Goal: Feedback & Contribution: Contribute content

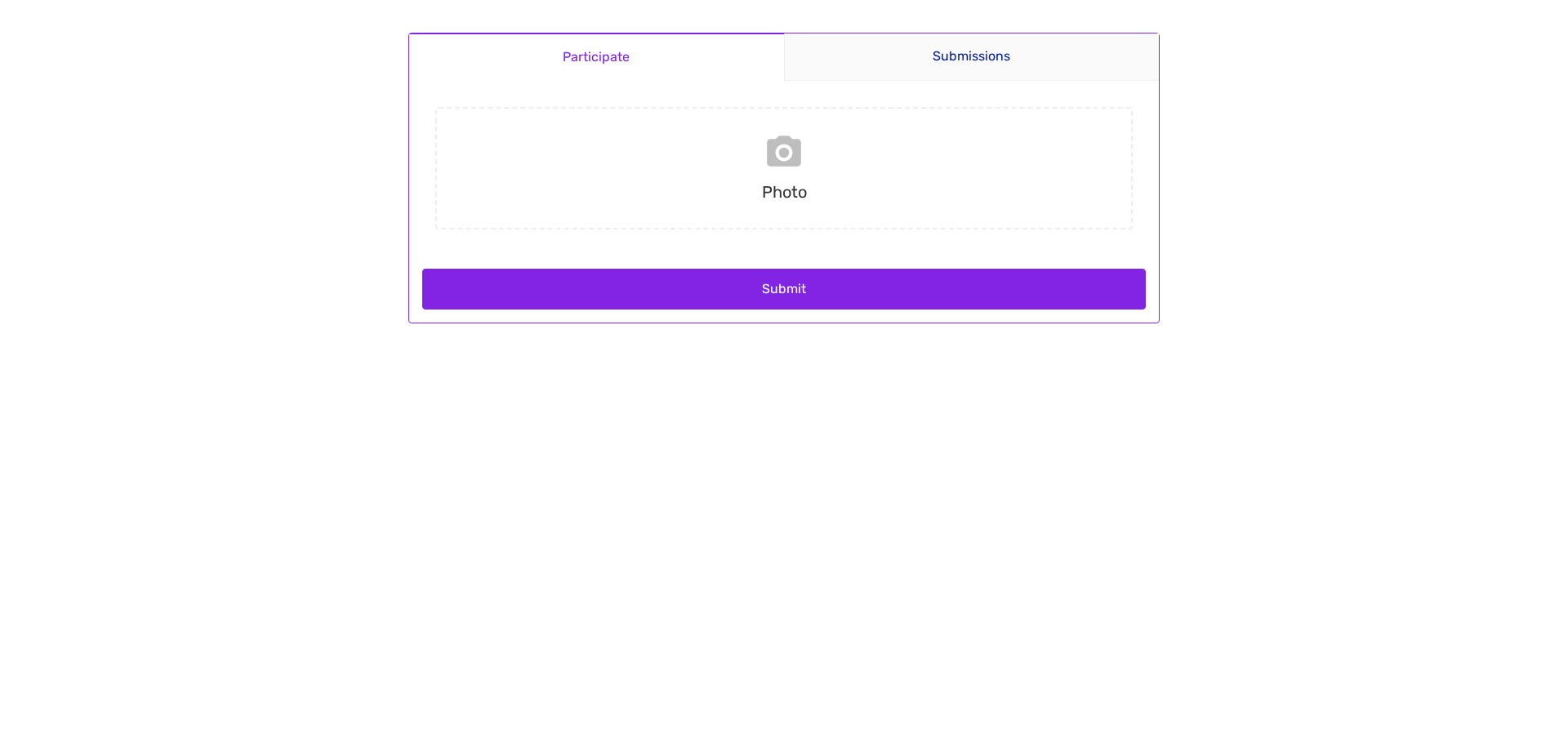
click at [793, 159] on input "file" at bounding box center [784, 168] width 711 height 122
type input "C:\fakepath\6ba4642f5e4b40a0958c438462e07eb0.jpg"
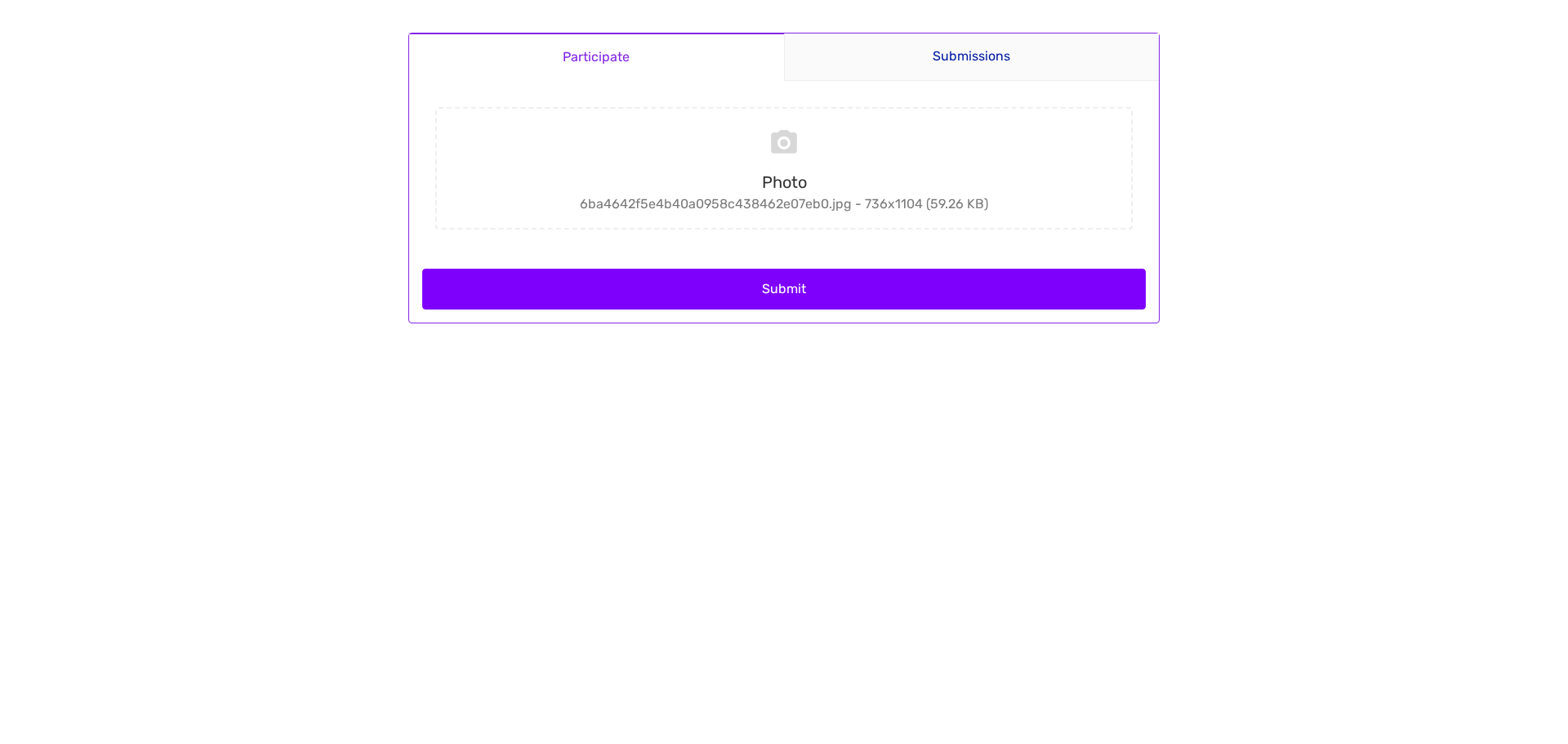
click at [758, 286] on button "Submit" at bounding box center [783, 288] width 723 height 41
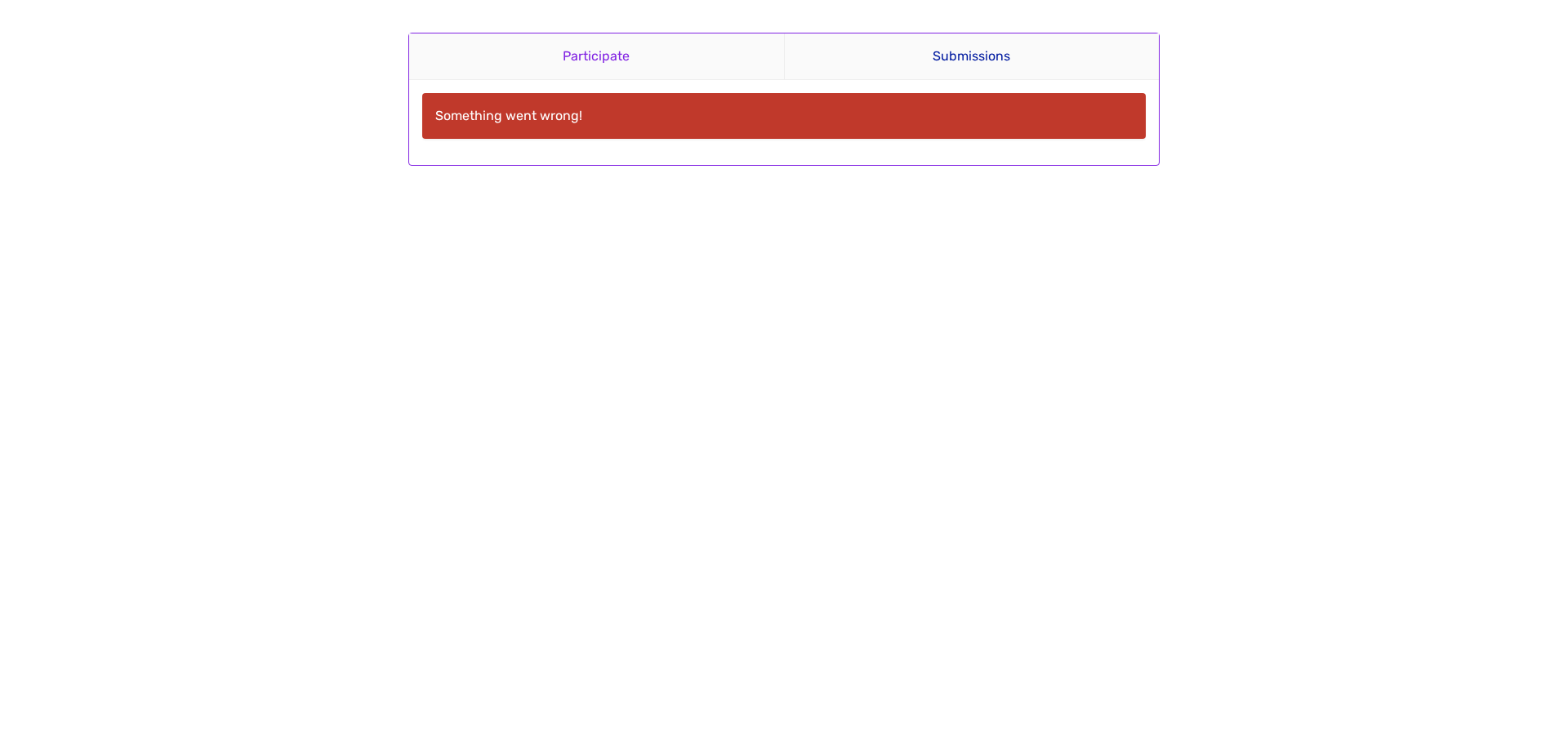
click at [606, 51] on link "Participate" at bounding box center [596, 56] width 374 height 46
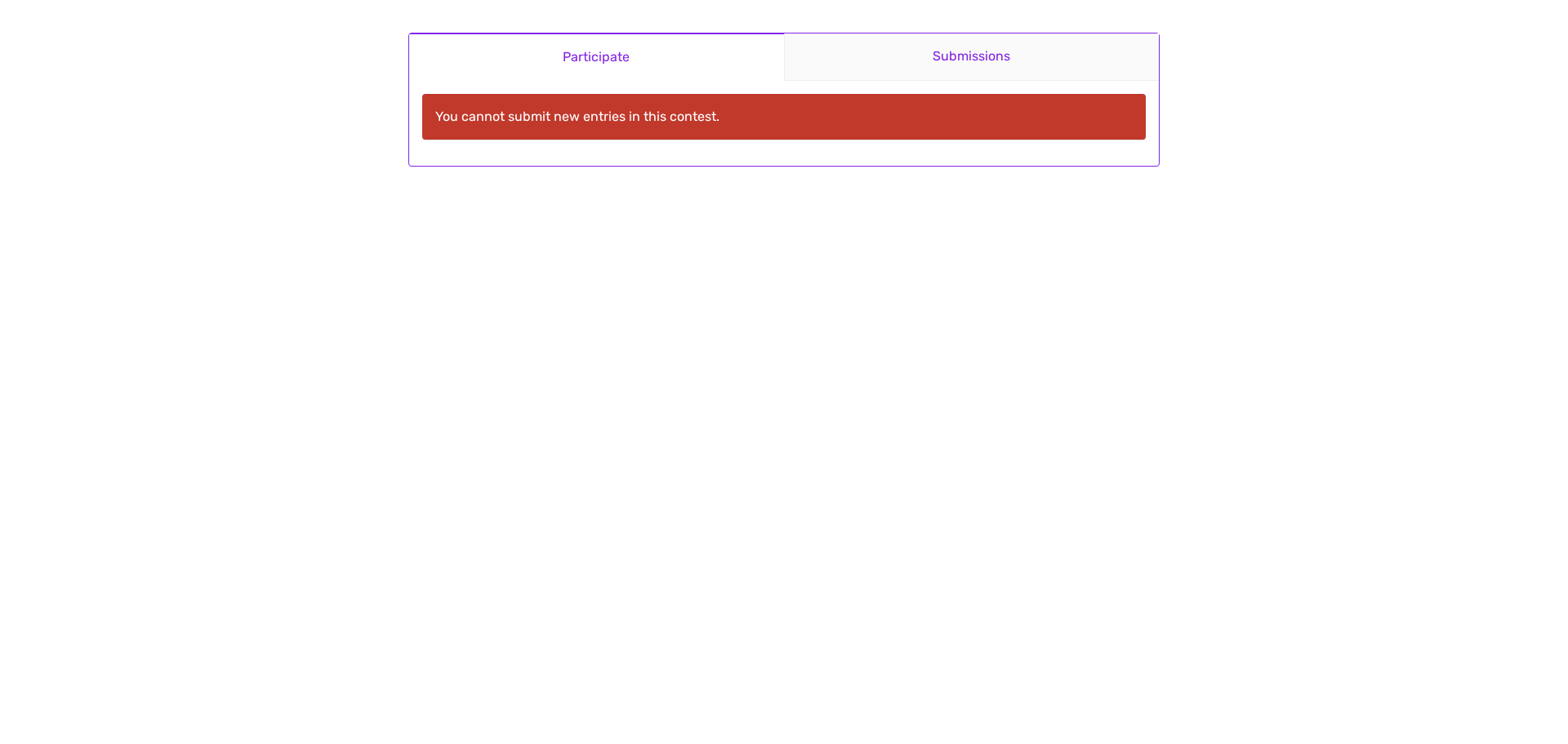
click at [951, 61] on link "Submissions" at bounding box center [972, 57] width 375 height 47
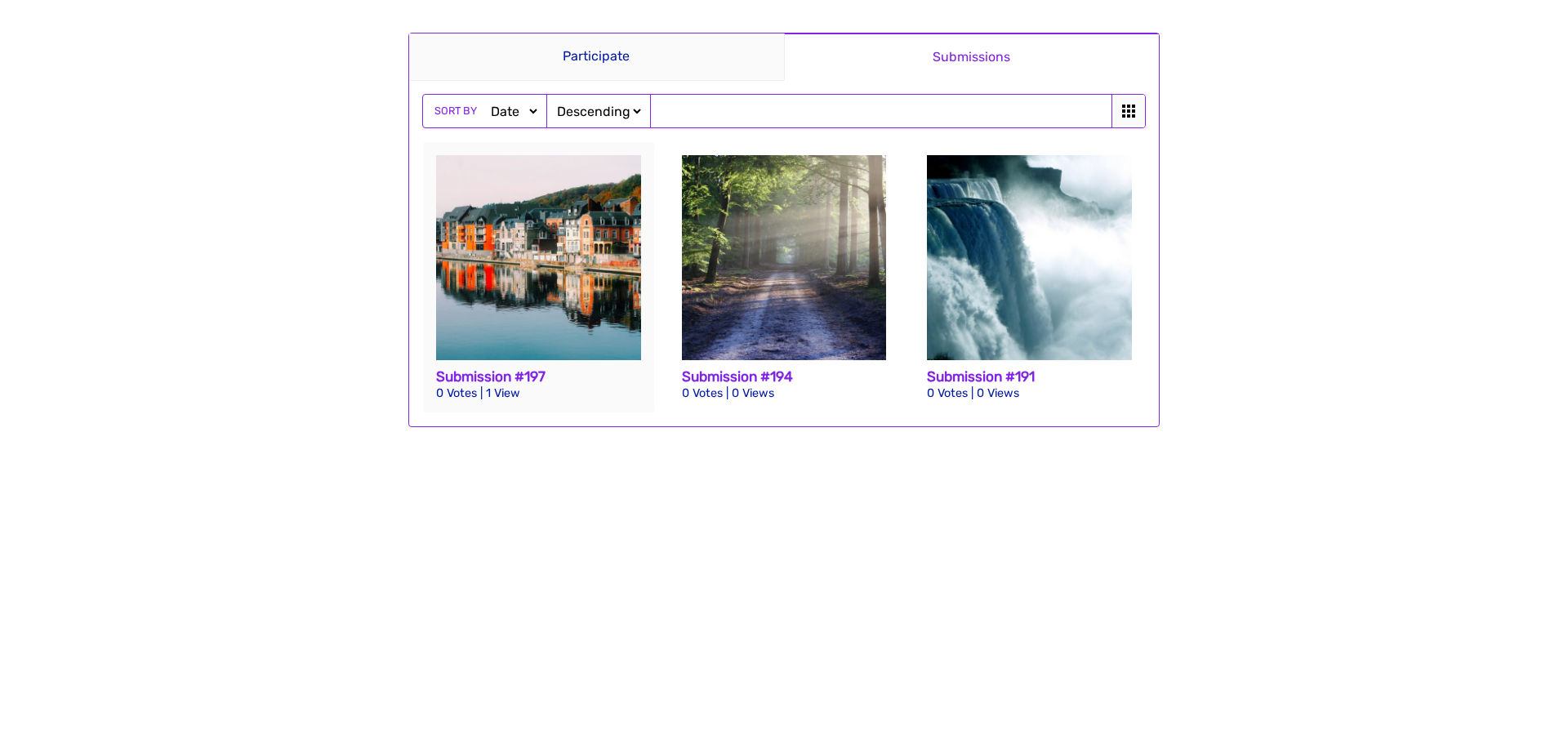
click at [581, 267] on img at bounding box center [538, 258] width 205 height 205
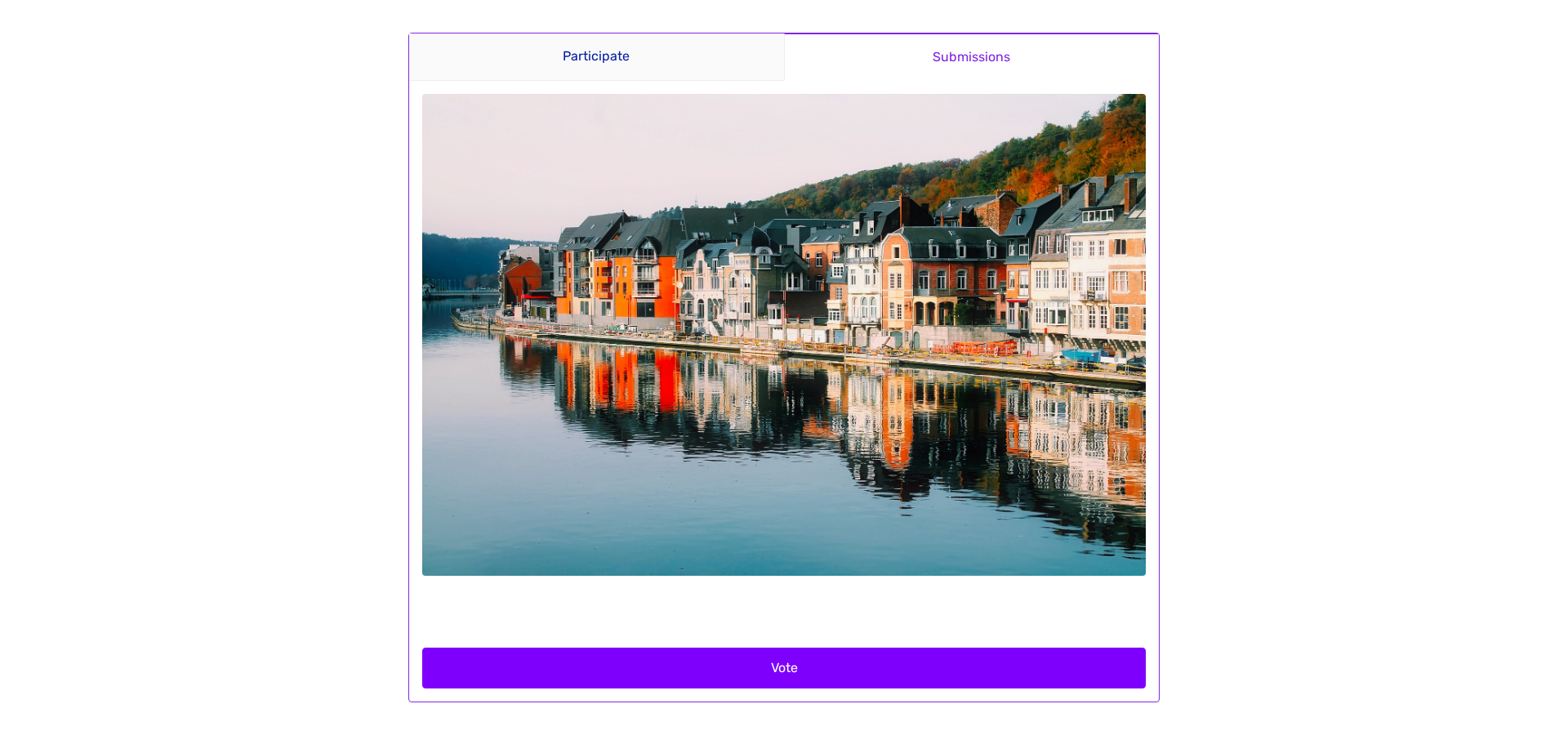
click at [780, 665] on button "Vote" at bounding box center [783, 667] width 723 height 41
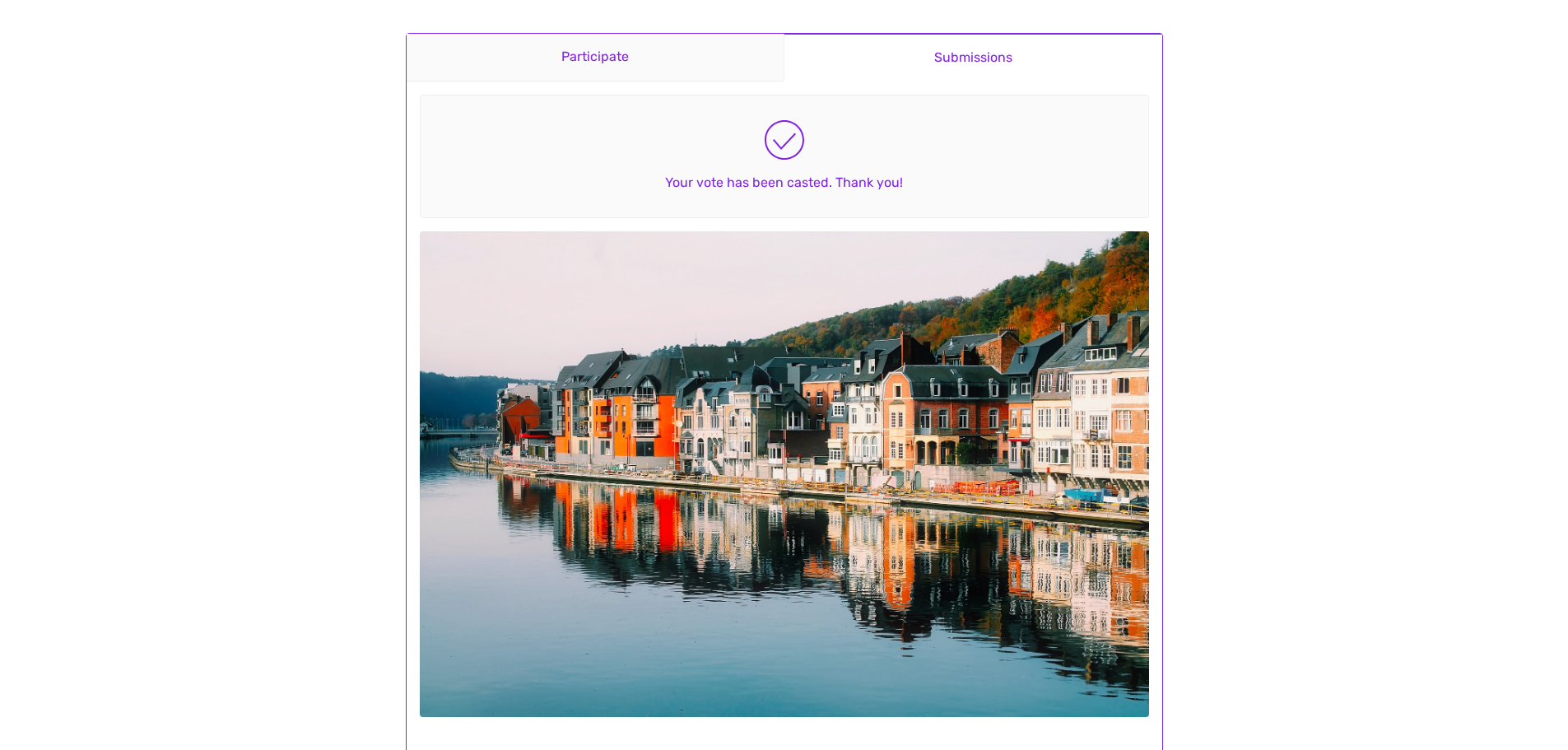
click at [605, 62] on link "Participate" at bounding box center [595, 57] width 377 height 48
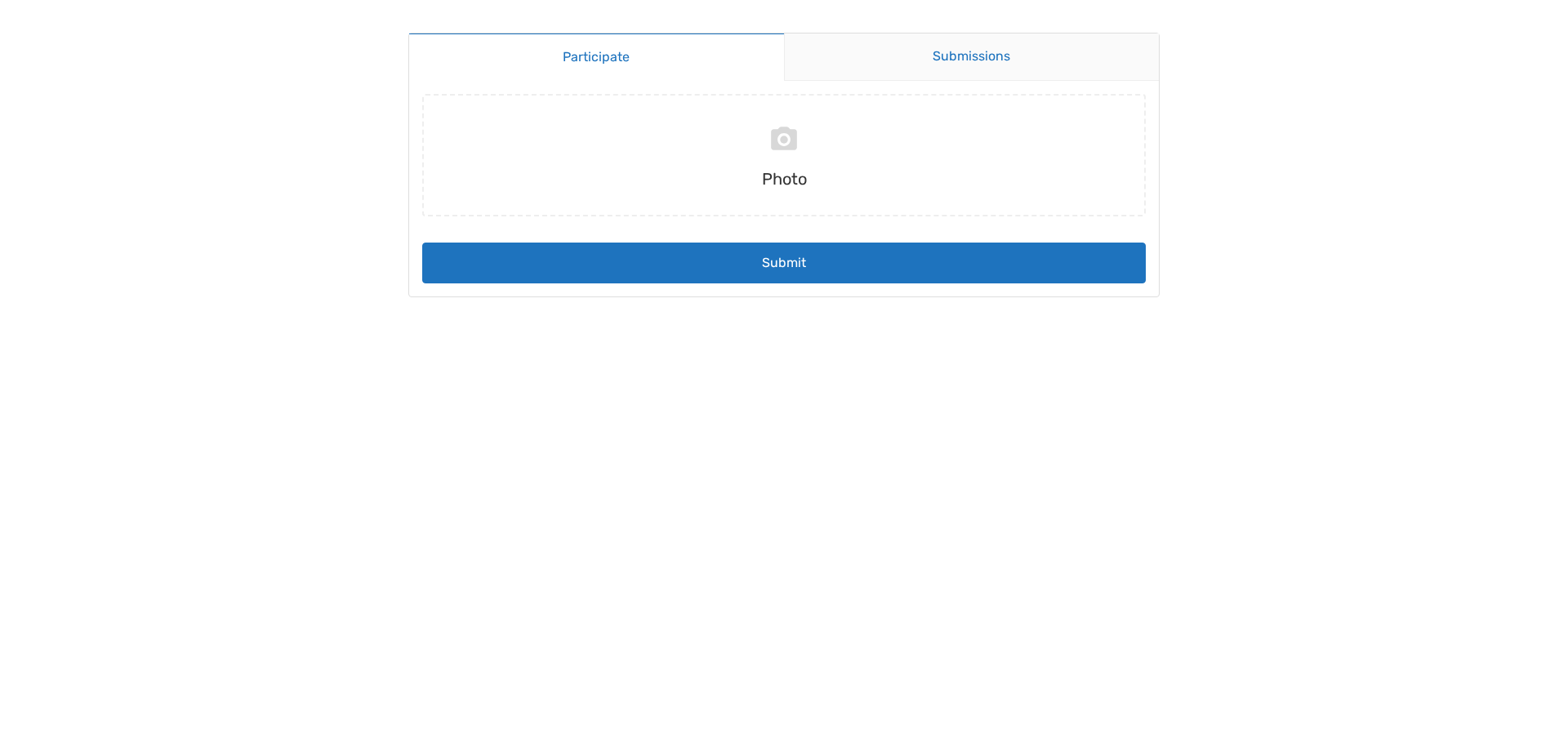
click at [944, 71] on link "Submissions" at bounding box center [972, 57] width 375 height 47
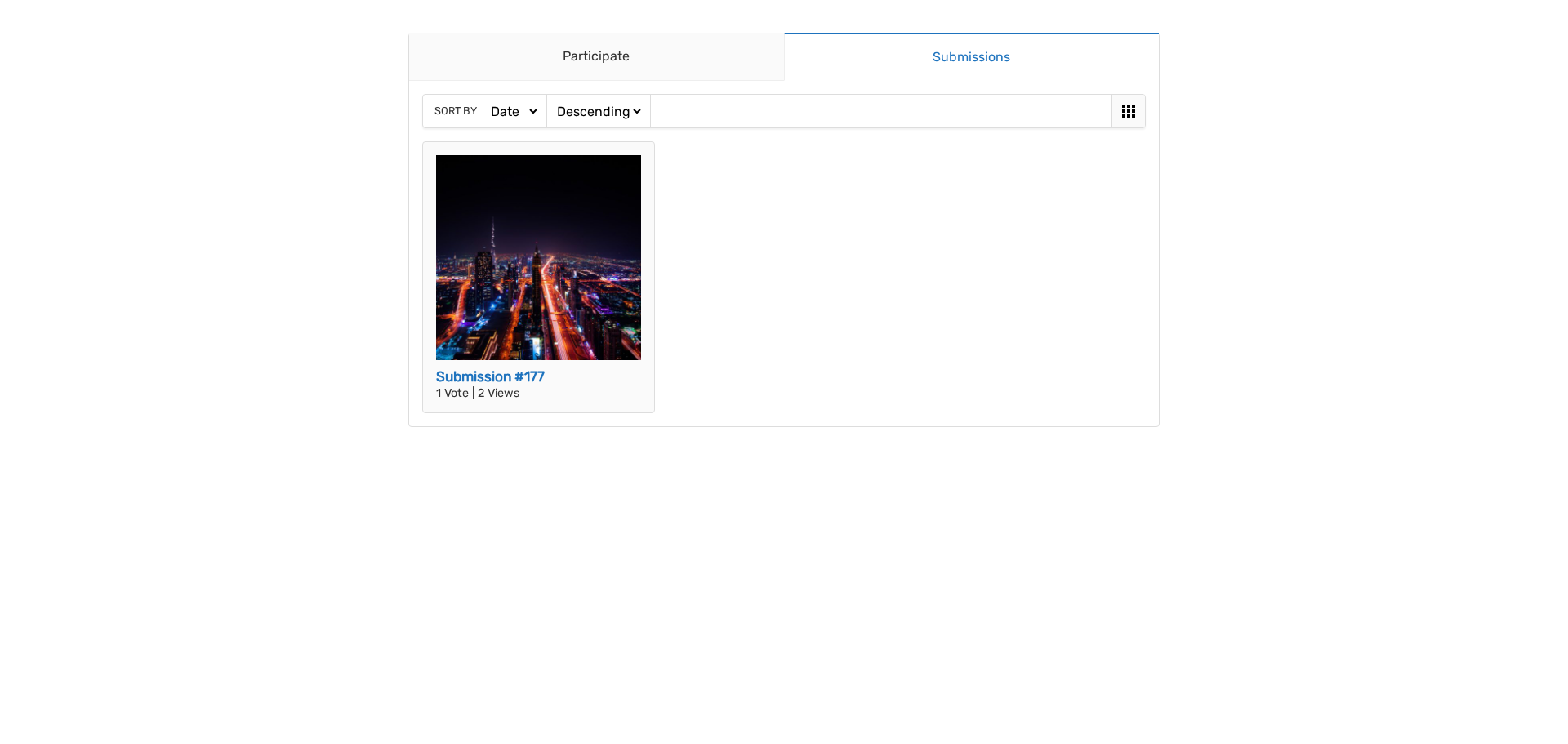
click at [592, 248] on img at bounding box center [538, 258] width 205 height 205
